Goal: Use online tool/utility: Use online tool/utility

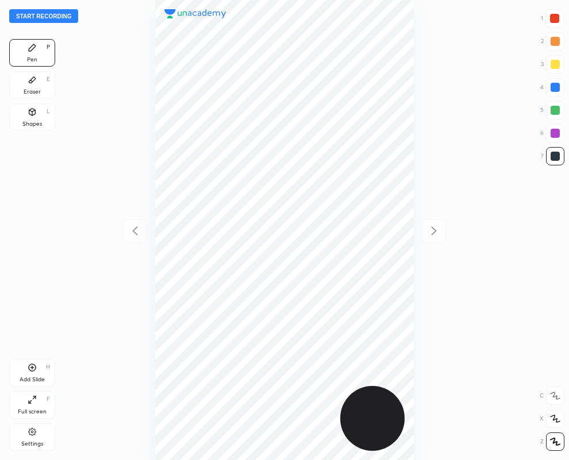
scroll to position [460, 385]
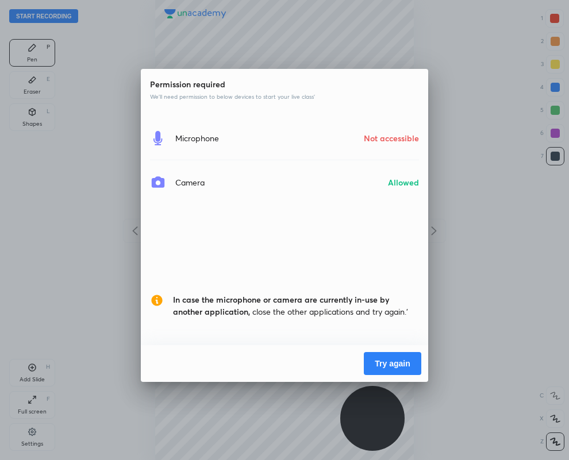
click at [386, 357] on button "Try again" at bounding box center [392, 363] width 57 height 23
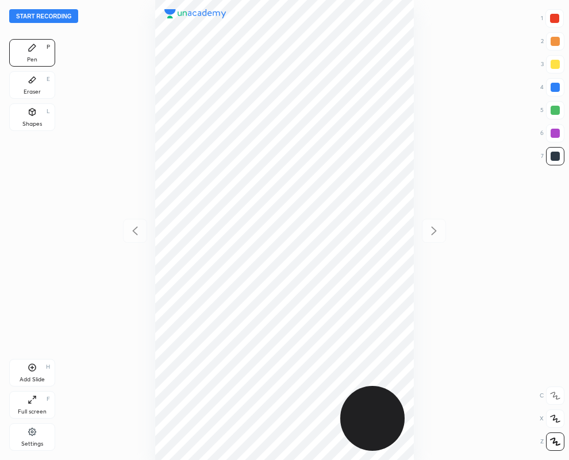
scroll to position [460, 385]
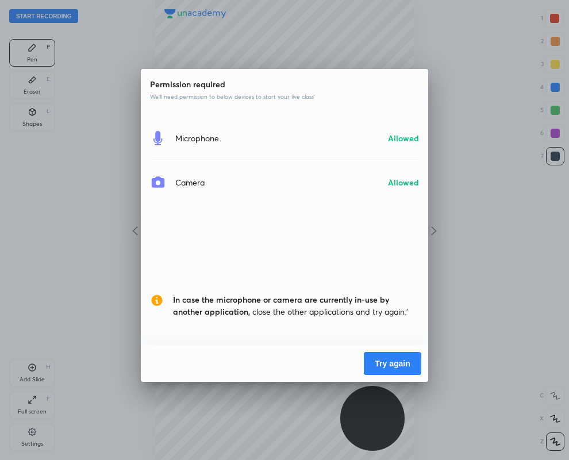
click at [392, 363] on button "Try again" at bounding box center [392, 363] width 57 height 23
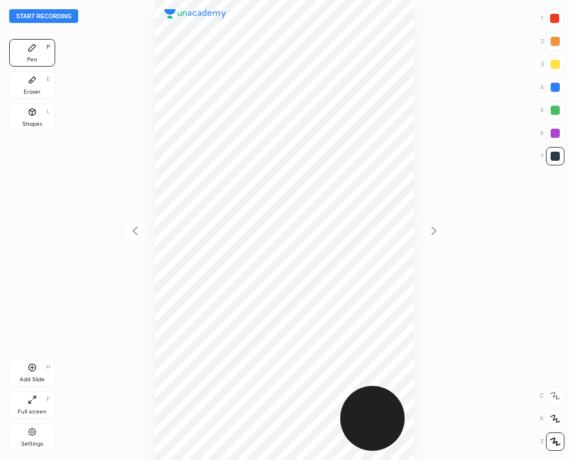
scroll to position [460, 385]
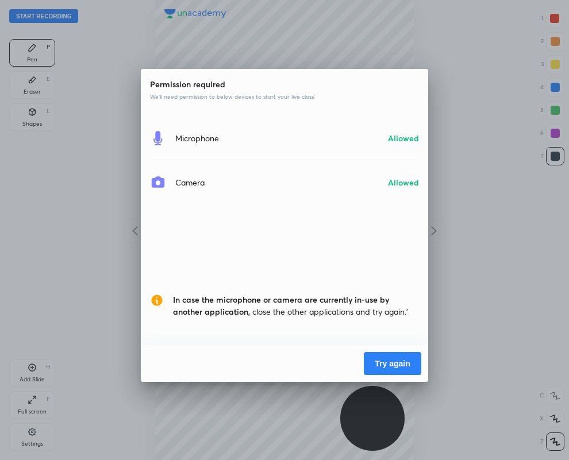
click at [32, 420] on div "Permission required We’ll need permission to below devices to start your live c…" at bounding box center [284, 230] width 569 height 460
click at [394, 360] on button "Try again" at bounding box center [392, 363] width 57 height 23
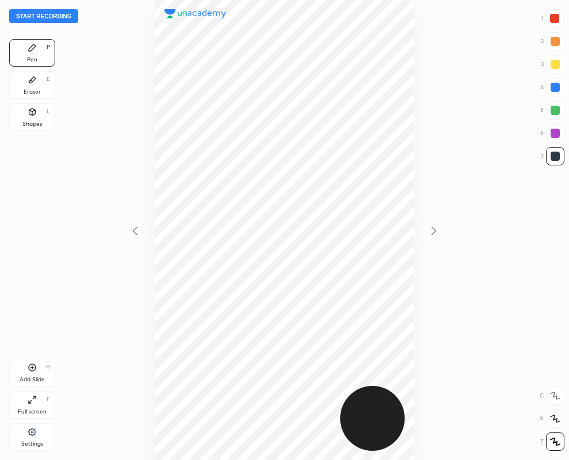
scroll to position [460, 385]
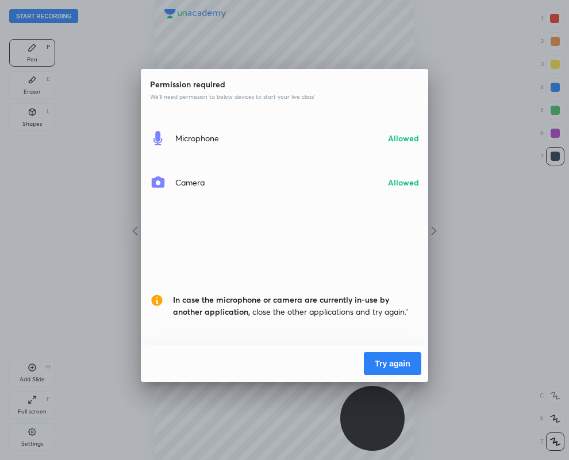
click at [394, 360] on button "Try again" at bounding box center [392, 363] width 57 height 23
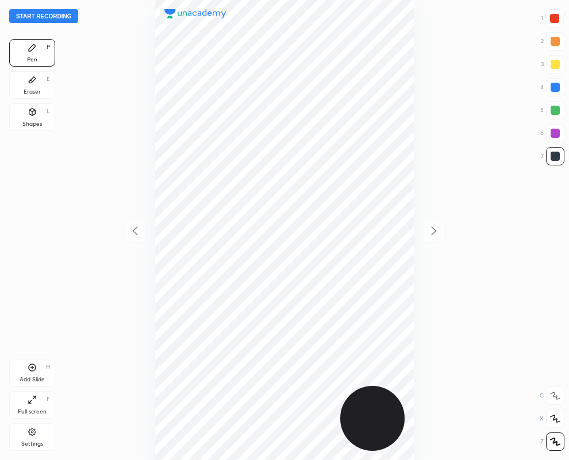
scroll to position [460, 385]
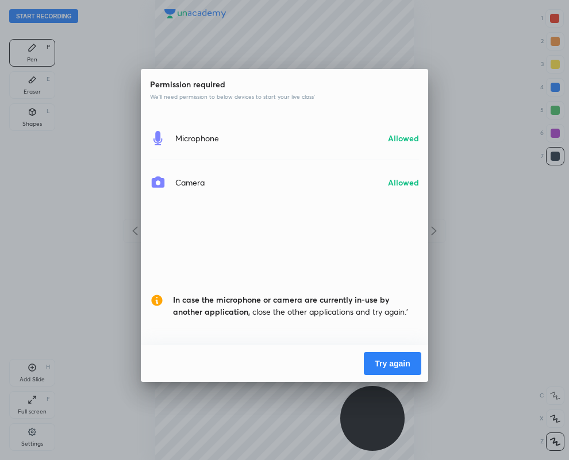
click at [383, 361] on button "Try again" at bounding box center [392, 363] width 57 height 23
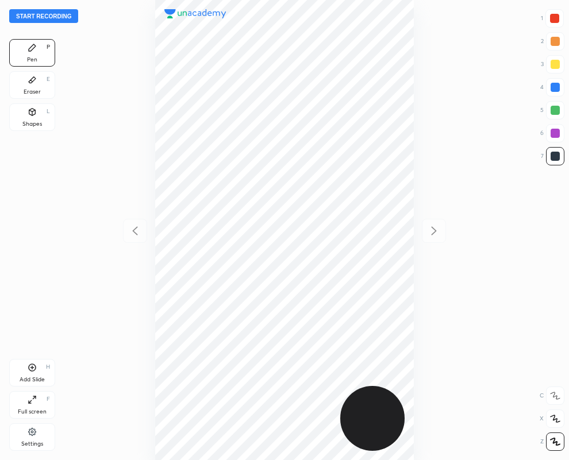
scroll to position [460, 385]
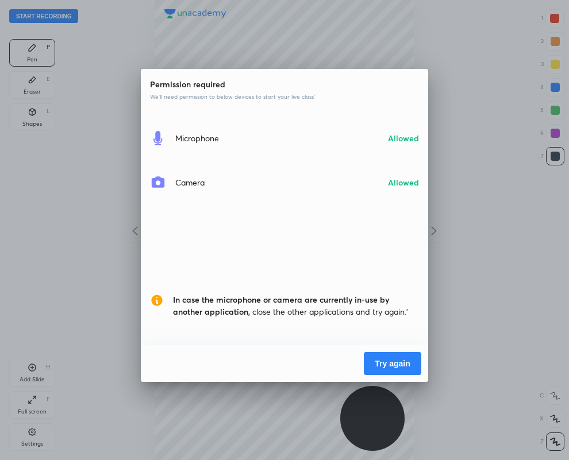
click at [407, 362] on button "Try again" at bounding box center [392, 363] width 57 height 23
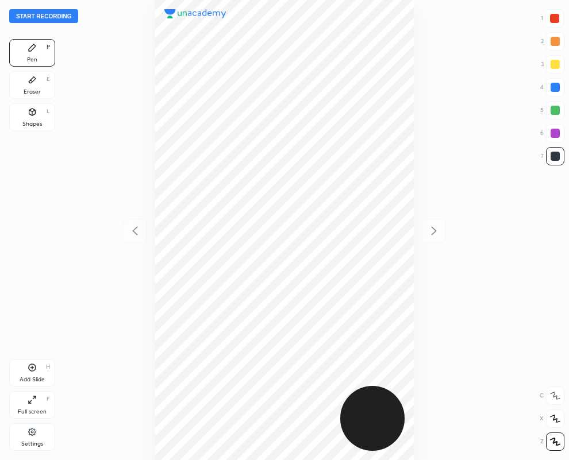
scroll to position [460, 385]
click at [21, 84] on div "Eraser E" at bounding box center [32, 85] width 46 height 28
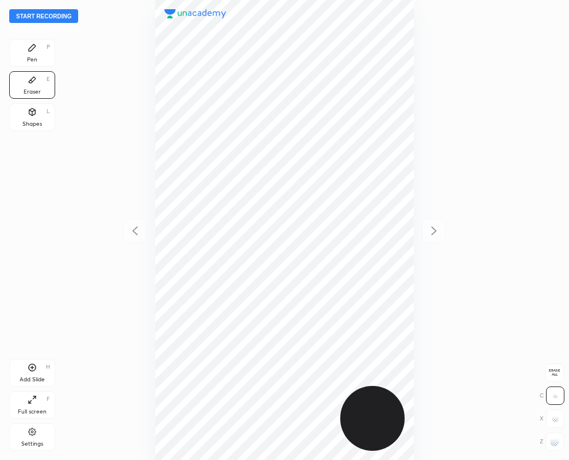
click at [33, 53] on div "Pen P" at bounding box center [32, 53] width 46 height 28
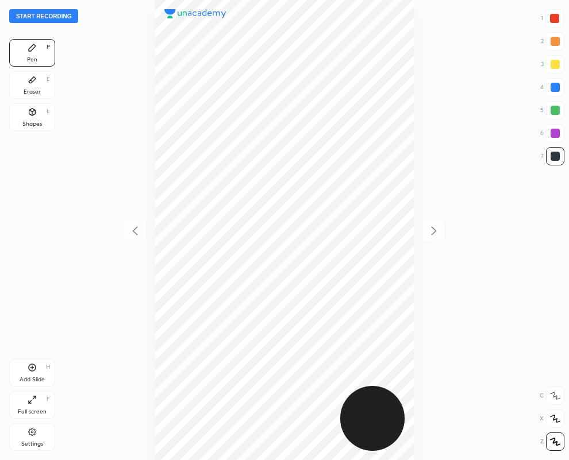
click at [28, 87] on div "Eraser E" at bounding box center [32, 85] width 46 height 28
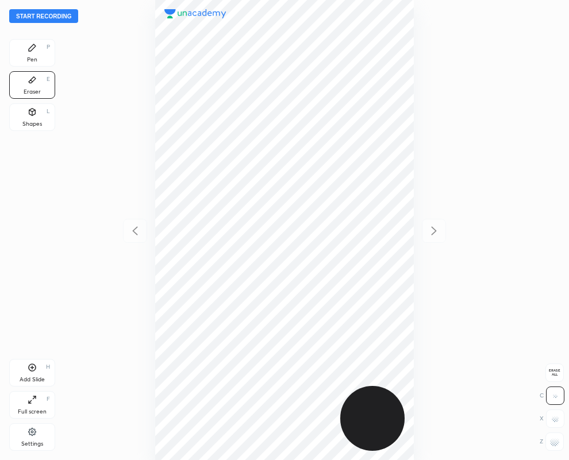
click at [28, 53] on div "Pen P" at bounding box center [32, 53] width 46 height 28
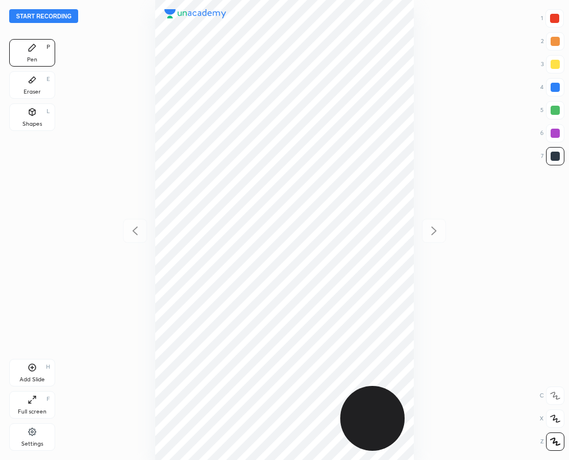
drag, startPoint x: 36, startPoint y: 90, endPoint x: 80, endPoint y: 142, distance: 68.1
click at [36, 89] on div "Eraser" at bounding box center [32, 92] width 17 height 6
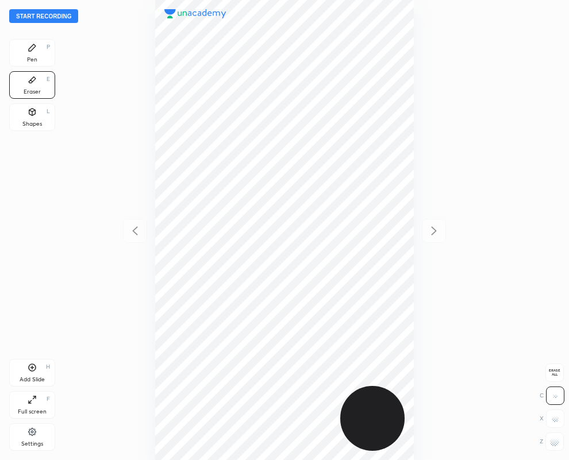
click at [18, 45] on div "Pen P" at bounding box center [32, 53] width 46 height 28
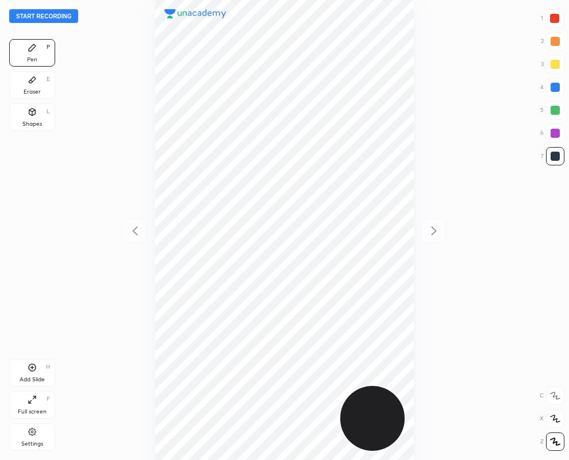
click at [38, 87] on div "Eraser E" at bounding box center [32, 85] width 46 height 28
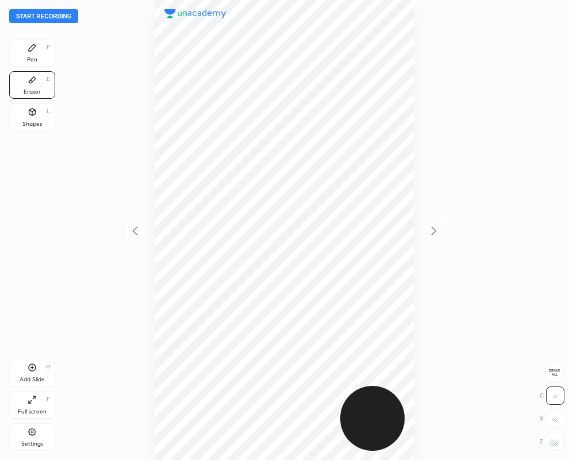
click at [559, 445] on div at bounding box center [554, 442] width 18 height 18
drag, startPoint x: 40, startPoint y: 53, endPoint x: 30, endPoint y: 59, distance: 10.8
click at [38, 53] on div "Pen P" at bounding box center [32, 53] width 46 height 28
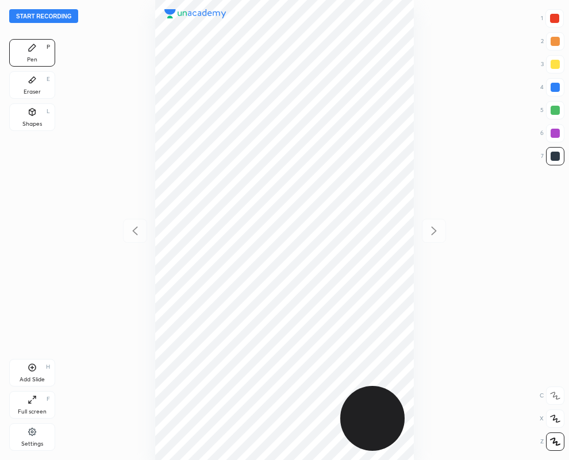
click at [22, 83] on div "Eraser E" at bounding box center [32, 85] width 46 height 28
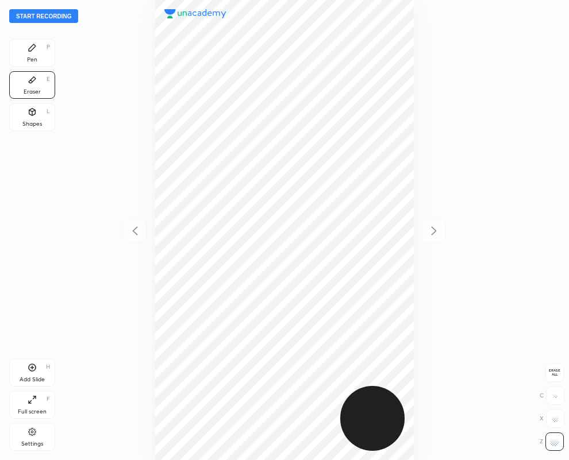
click at [28, 46] on icon at bounding box center [32, 47] width 9 height 9
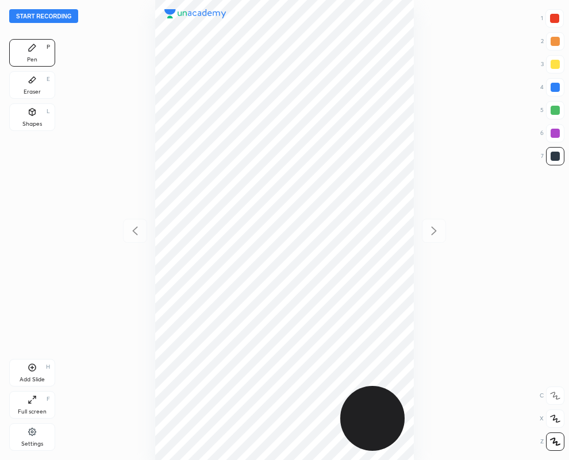
click at [556, 16] on div at bounding box center [554, 18] width 9 height 9
click at [554, 129] on div at bounding box center [554, 133] width 9 height 9
click at [39, 15] on button "Start recording" at bounding box center [43, 16] width 69 height 14
click at [47, 14] on button "End recording" at bounding box center [41, 16] width 64 height 14
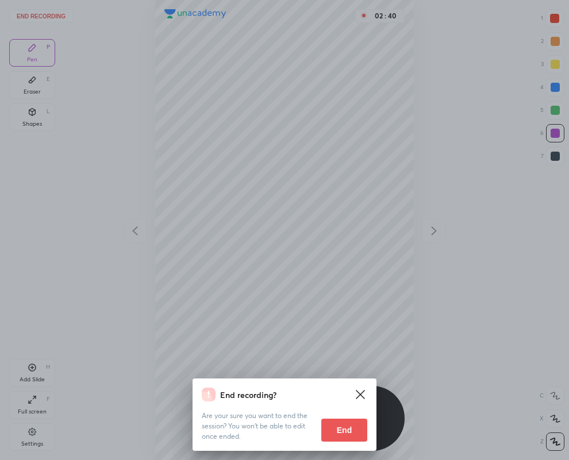
drag, startPoint x: 336, startPoint y: 427, endPoint x: -1, endPoint y: 377, distance: 339.8
click at [336, 426] on button "End" at bounding box center [344, 430] width 46 height 23
